Goal: Entertainment & Leisure: Consume media (video, audio)

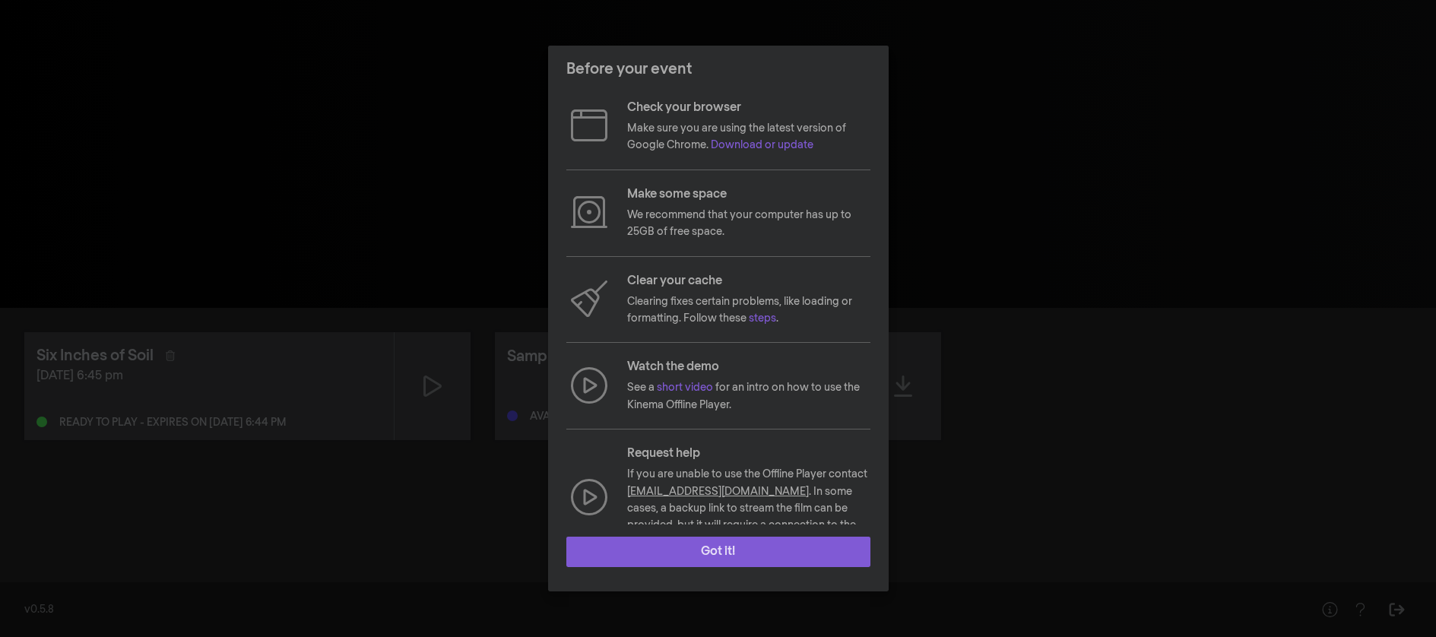
click at [704, 559] on button "Got it!" at bounding box center [718, 552] width 304 height 30
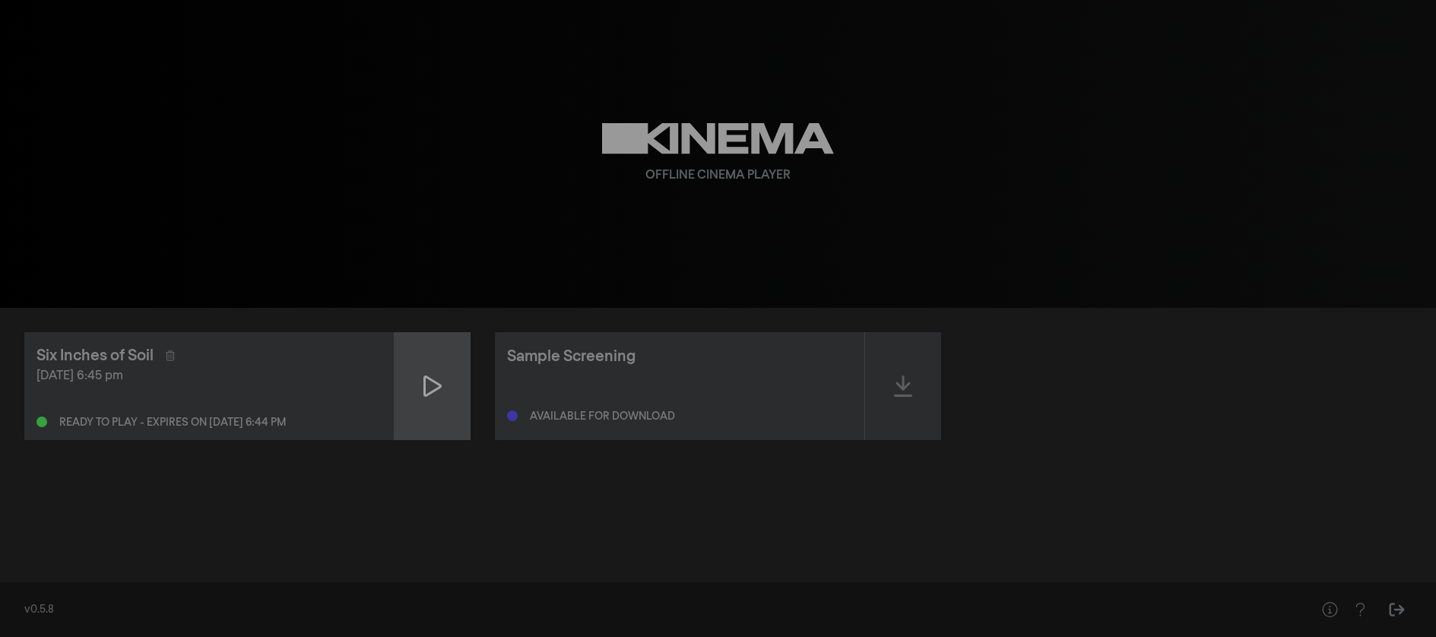
click at [438, 388] on icon at bounding box center [432, 385] width 18 height 21
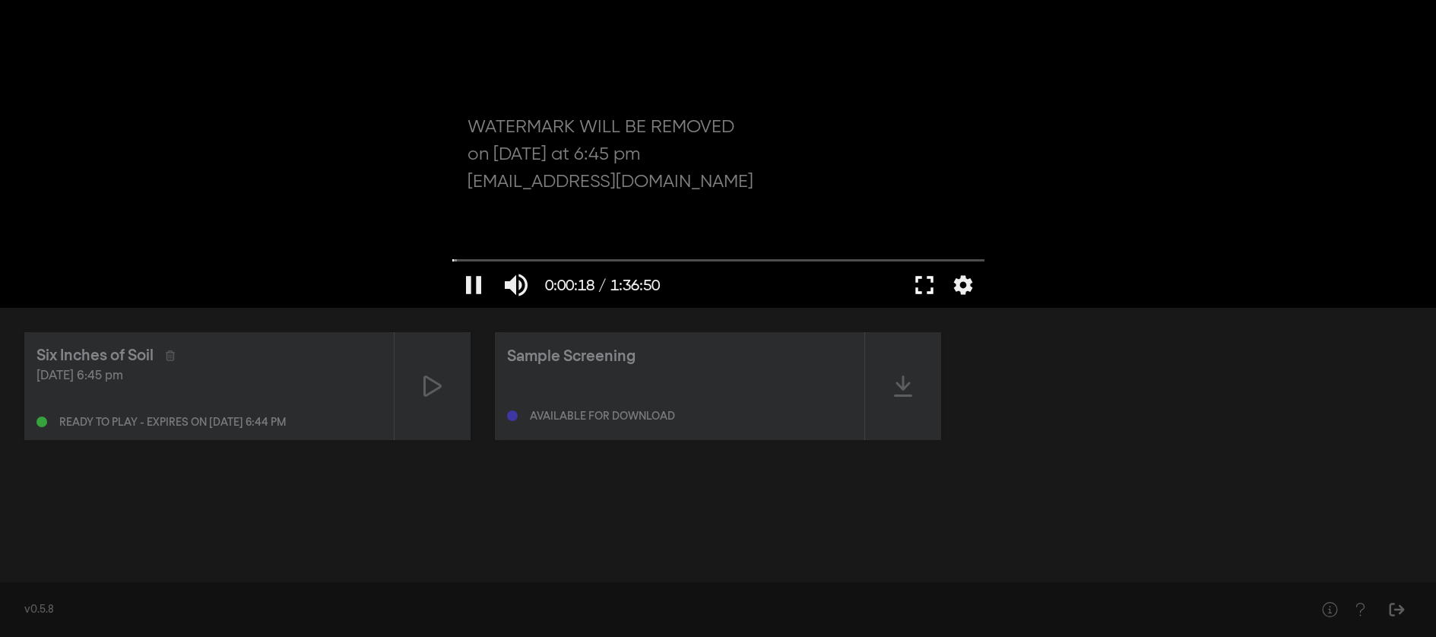
click at [927, 286] on button "fullscreen" at bounding box center [924, 285] width 43 height 46
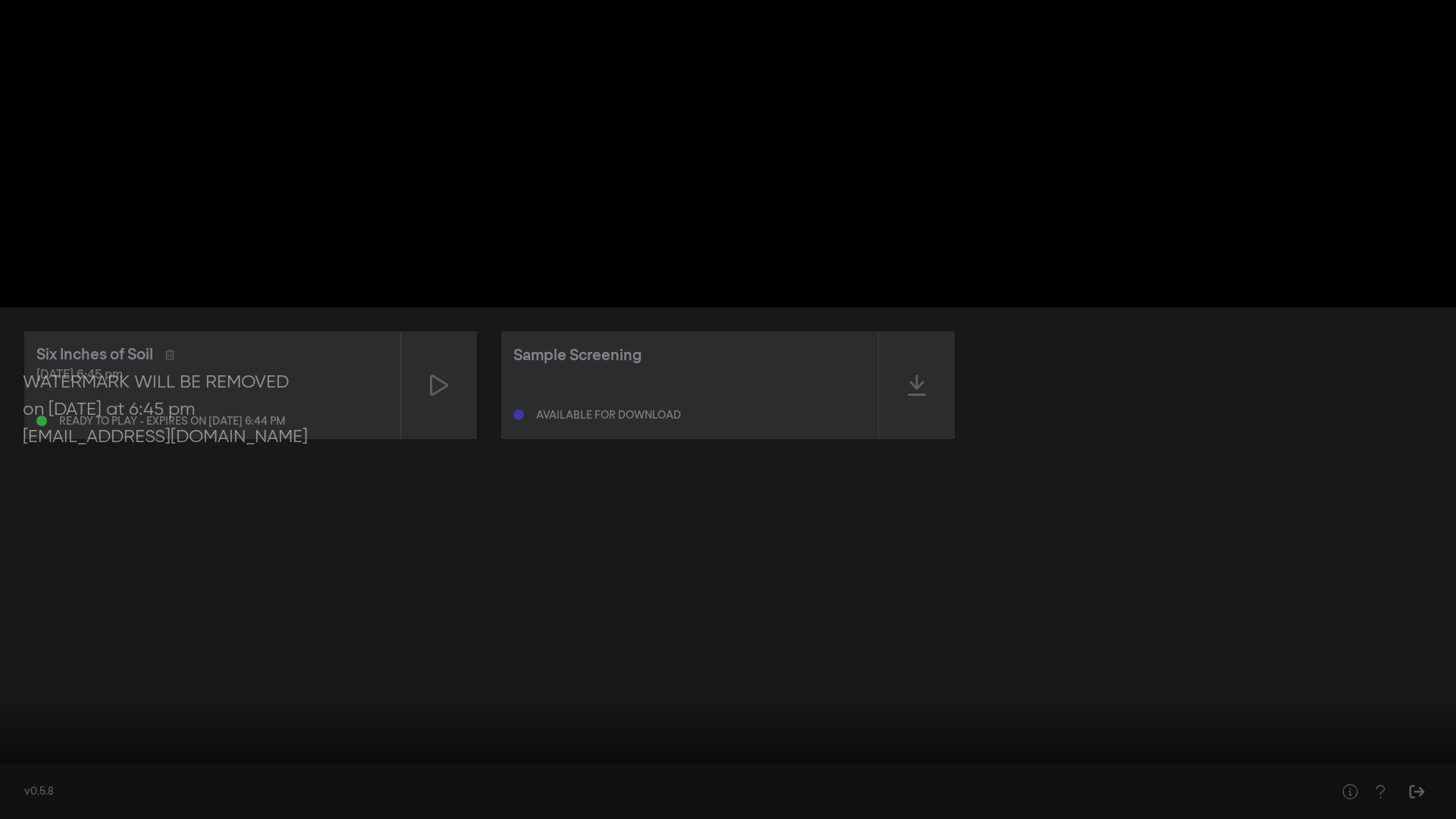
click at [1391, 83] on div at bounding box center [728, 409] width 1456 height 819
click at [30, 634] on button "pause" at bounding box center [29, 796] width 43 height 46
click at [33, 634] on button "pause" at bounding box center [29, 796] width 43 height 46
drag, startPoint x: 16, startPoint y: 771, endPoint x: 0, endPoint y: 778, distance: 17.5
click at [8, 634] on input "Seek" at bounding box center [728, 771] width 1441 height 9
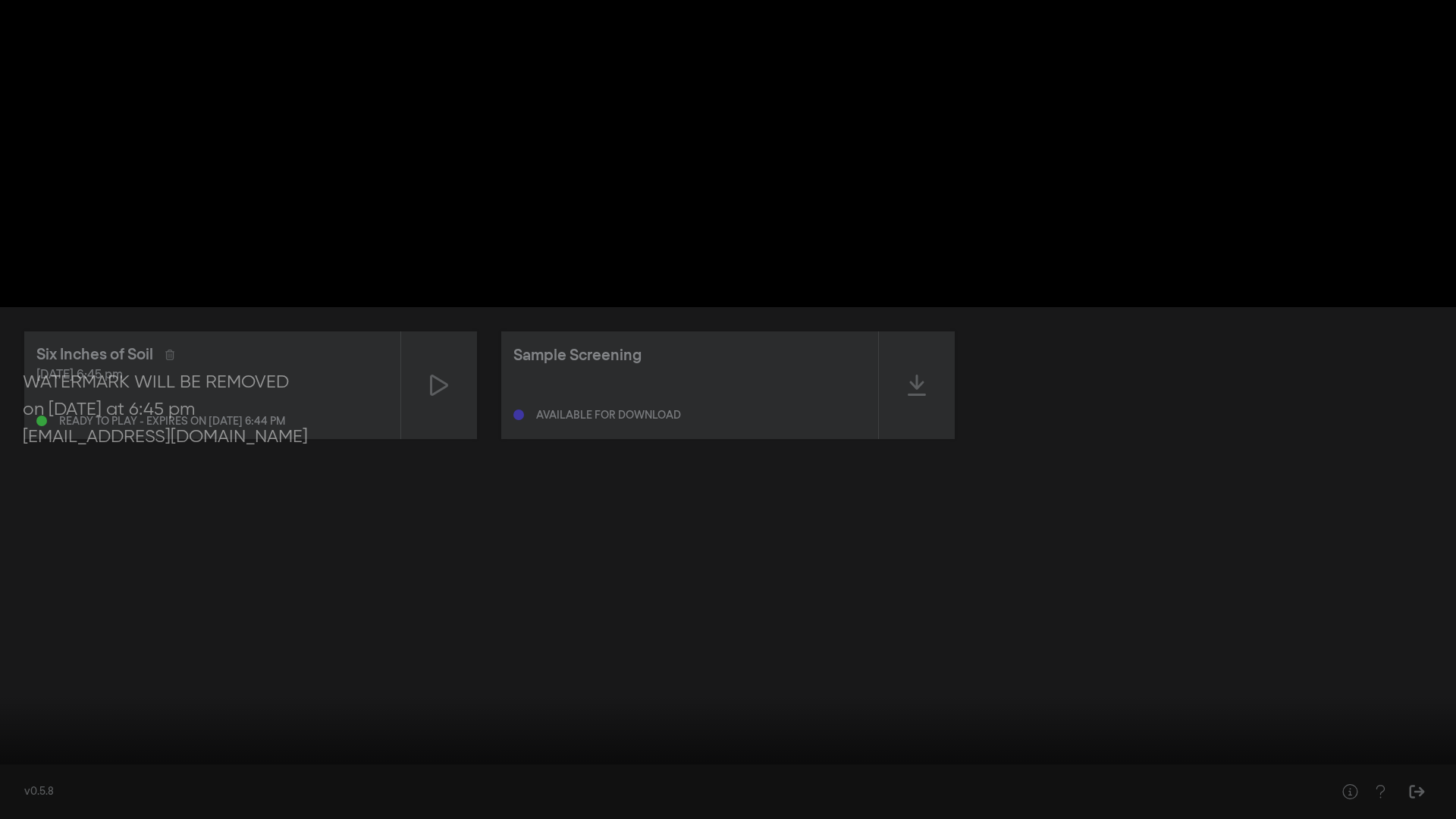
click at [34, 634] on button "play_arrow" at bounding box center [29, 796] width 43 height 46
type input "21.242916"
